Goal: Information Seeking & Learning: Learn about a topic

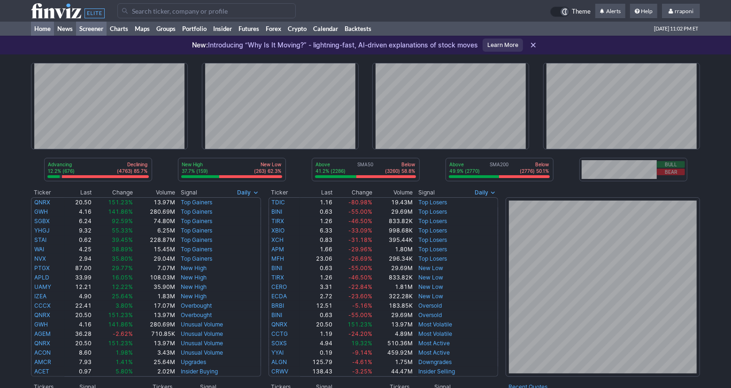
click at [100, 26] on link "Screener" at bounding box center [91, 29] width 31 height 14
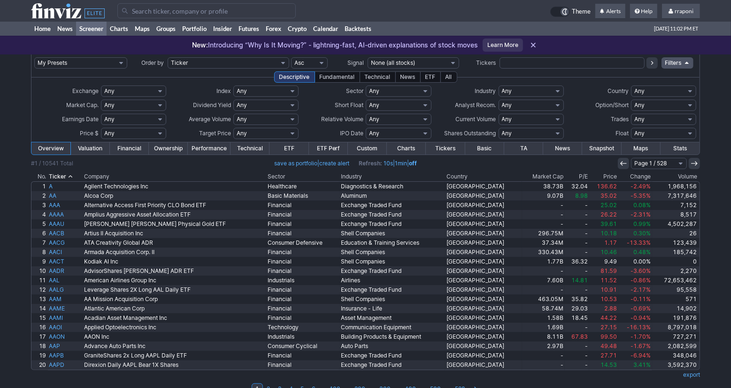
click at [513, 57] on input "text" at bounding box center [572, 62] width 145 height 11
click at [533, 62] on input "text" at bounding box center [572, 62] width 145 height 11
type input "nvdd"
click at [657, 64] on button at bounding box center [652, 62] width 11 height 11
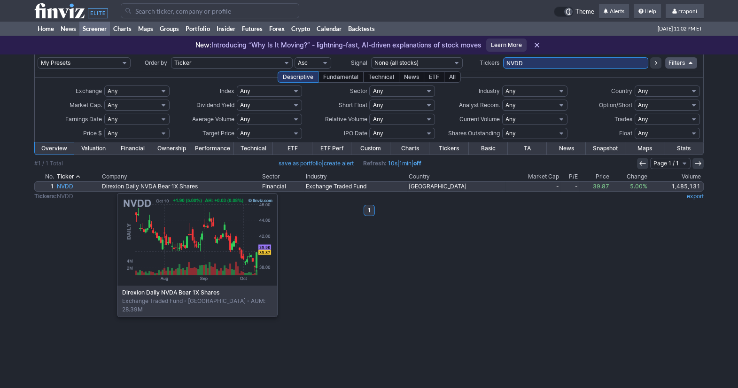
click at [70, 188] on link "NVDD" at bounding box center [77, 186] width 45 height 9
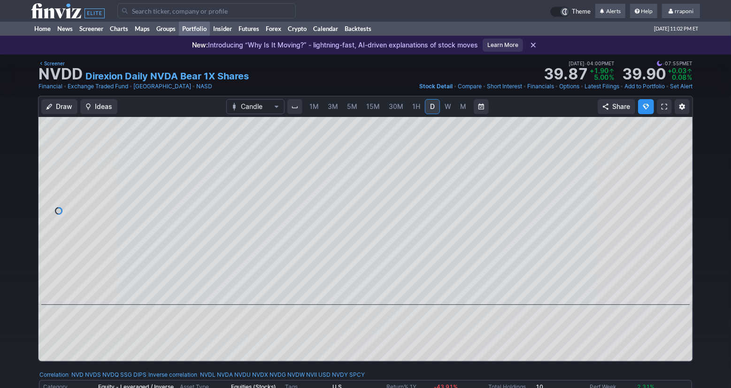
click at [205, 32] on link "Portfolio" at bounding box center [194, 29] width 31 height 14
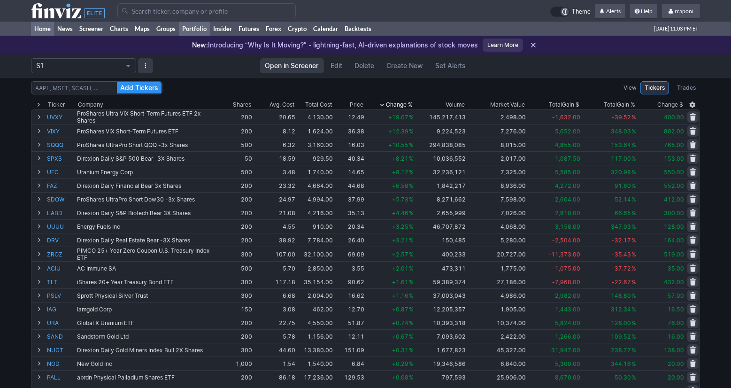
click at [50, 32] on link "Home" at bounding box center [42, 29] width 23 height 14
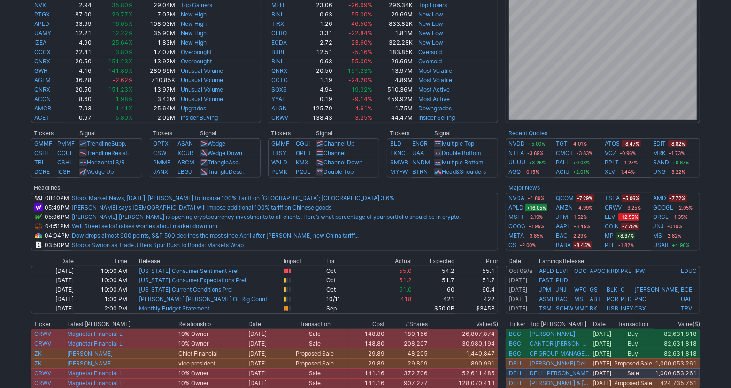
scroll to position [405, 0]
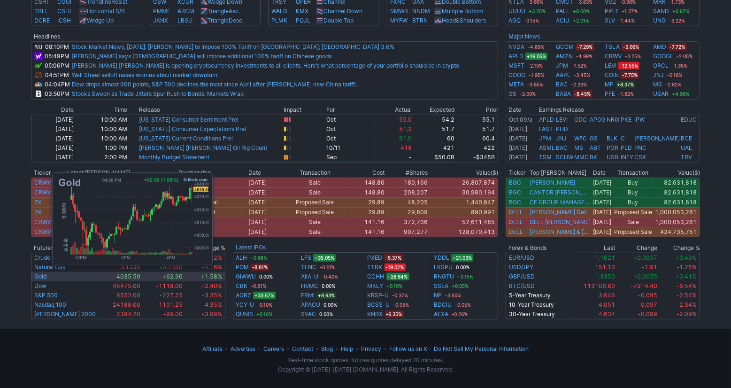
click at [47, 275] on td "Gold" at bounding box center [65, 276] width 68 height 9
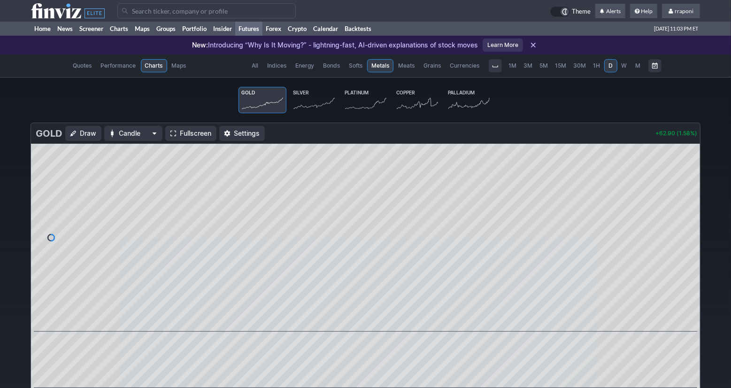
click at [314, 104] on icon at bounding box center [314, 103] width 41 height 13
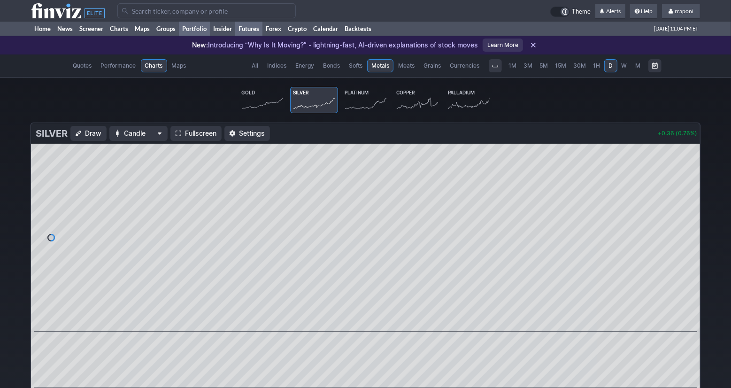
click at [210, 31] on link "Portfolio" at bounding box center [194, 29] width 31 height 14
